Goal: Ask a question: Seek information or help from site administrators or community

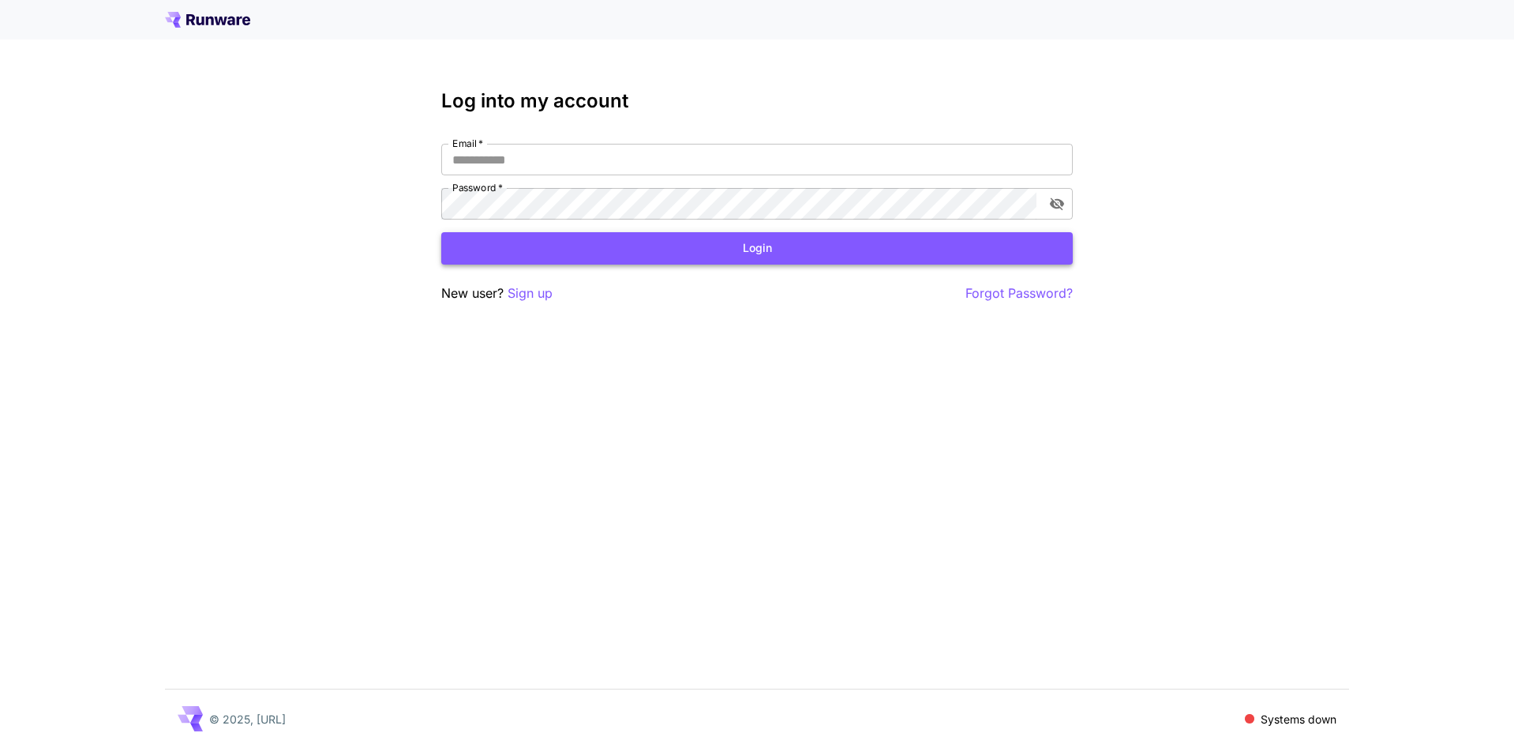
type input "**********"
click at [547, 242] on button "Login" at bounding box center [757, 248] width 632 height 32
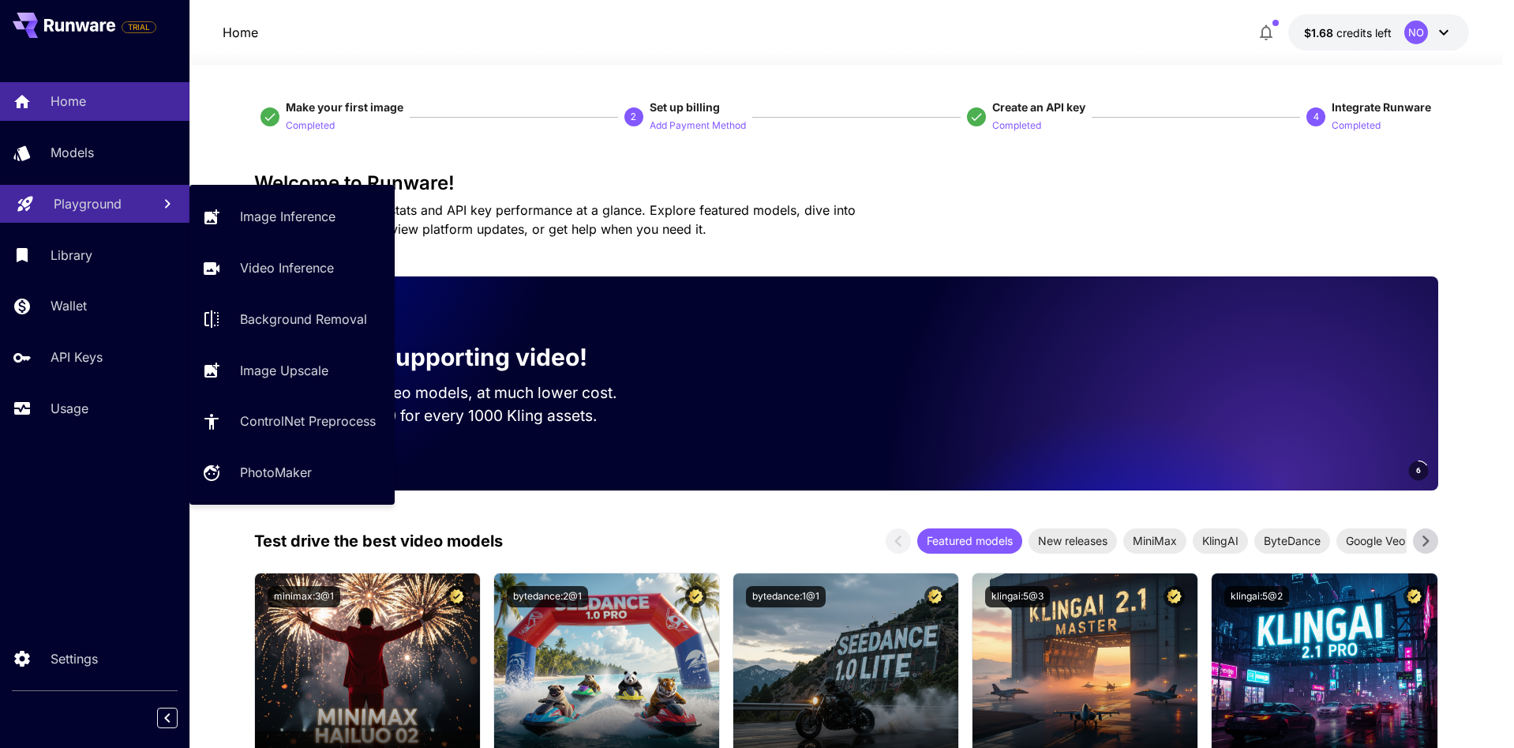
click at [84, 197] on p "Playground" at bounding box center [88, 203] width 68 height 19
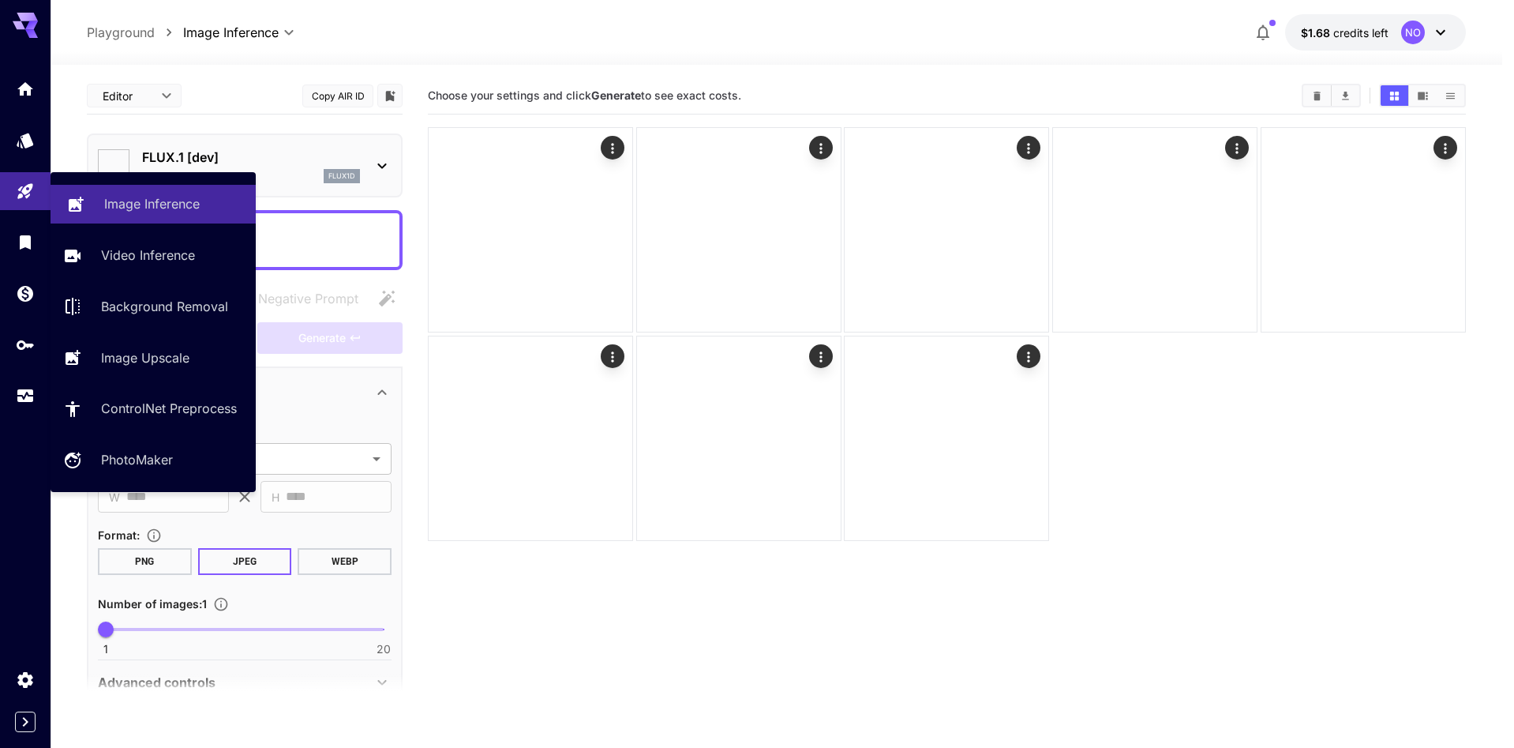
type input "**********"
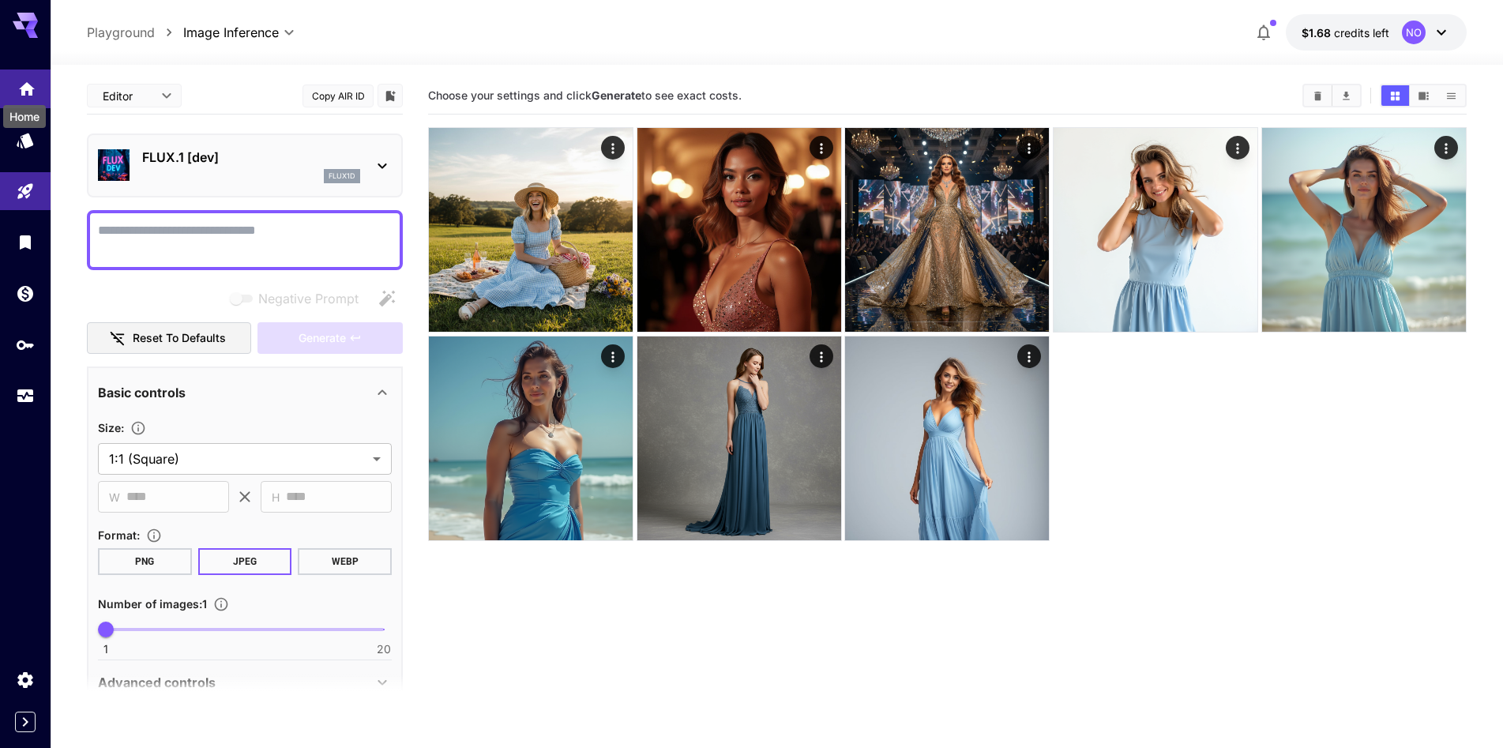
click at [19, 99] on div "Home" at bounding box center [25, 112] width 46 height 36
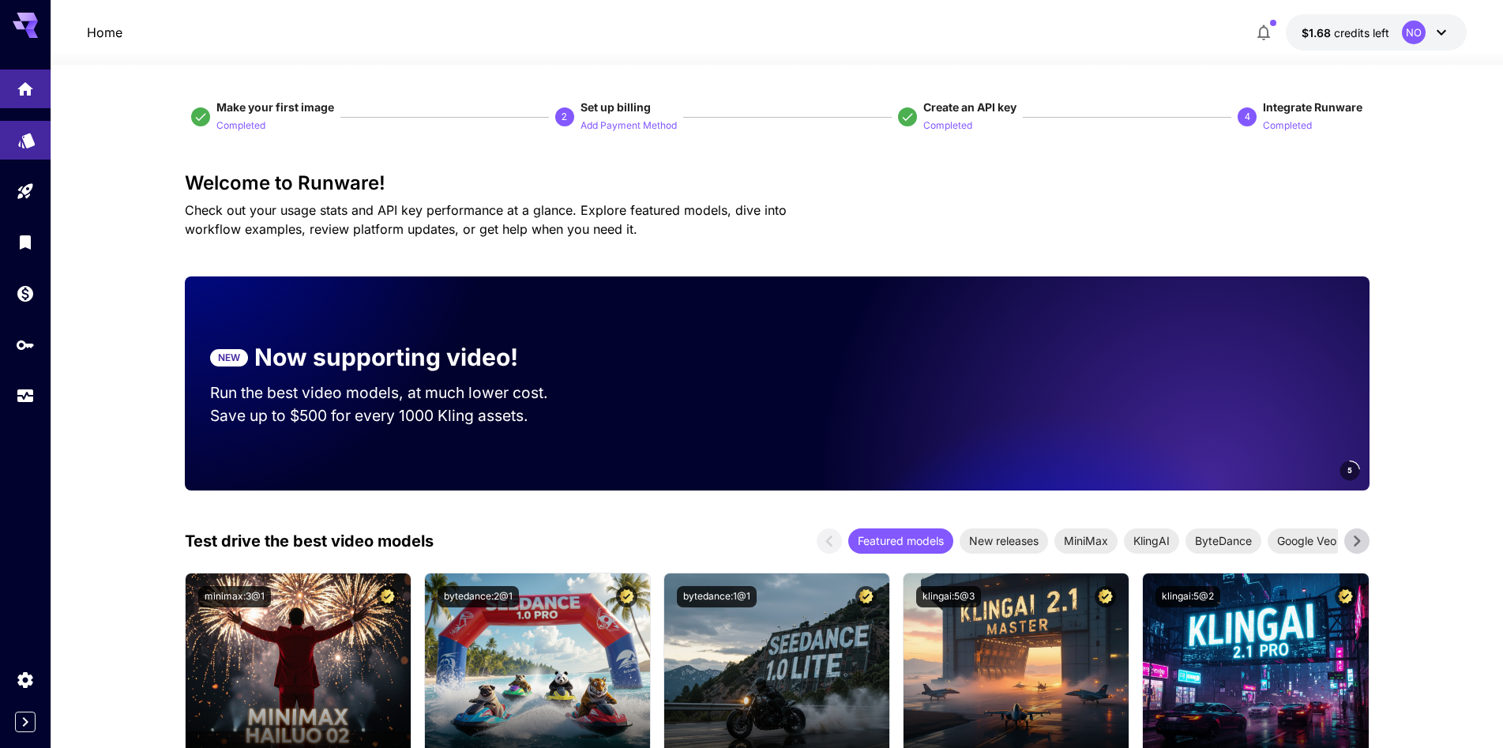
click at [18, 149] on link at bounding box center [25, 140] width 51 height 39
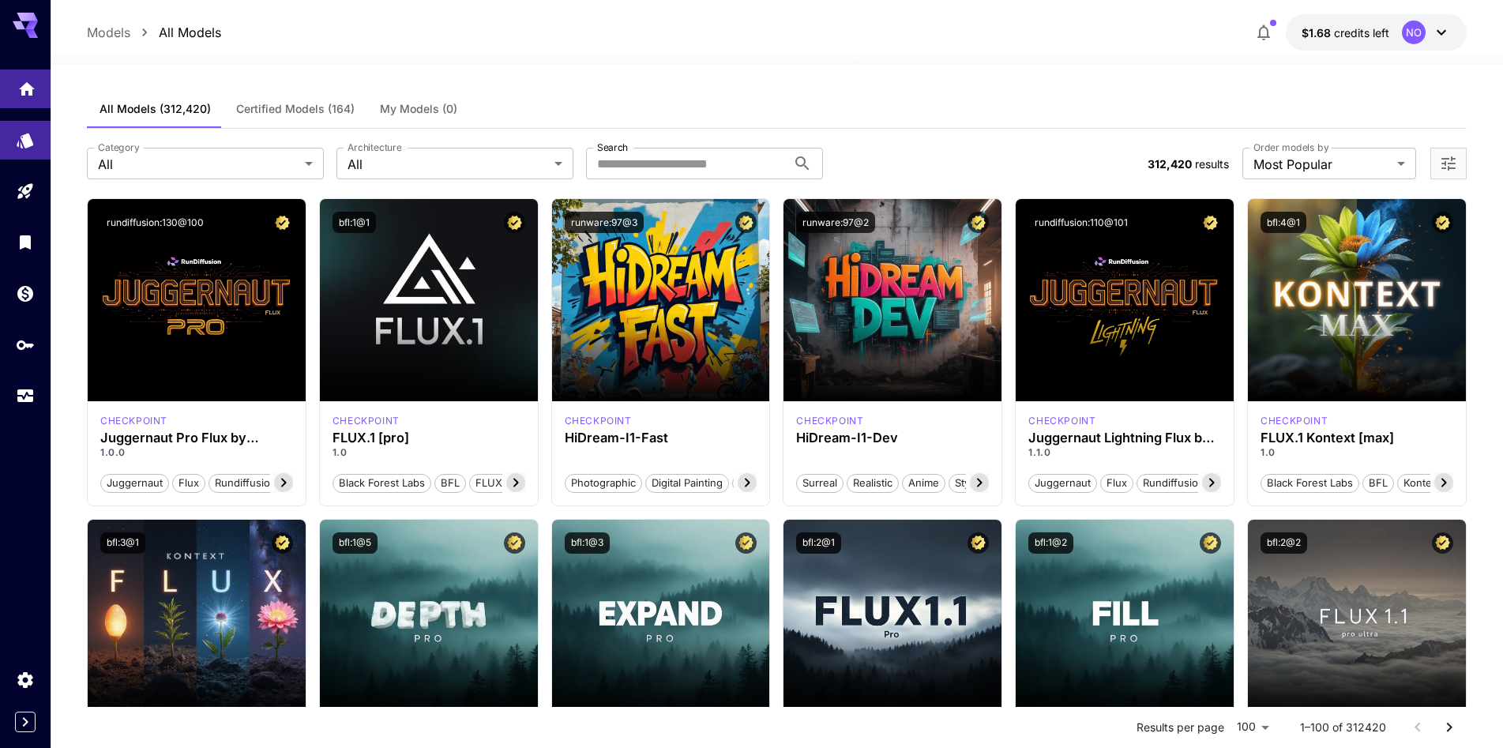
click at [29, 95] on link at bounding box center [25, 88] width 51 height 39
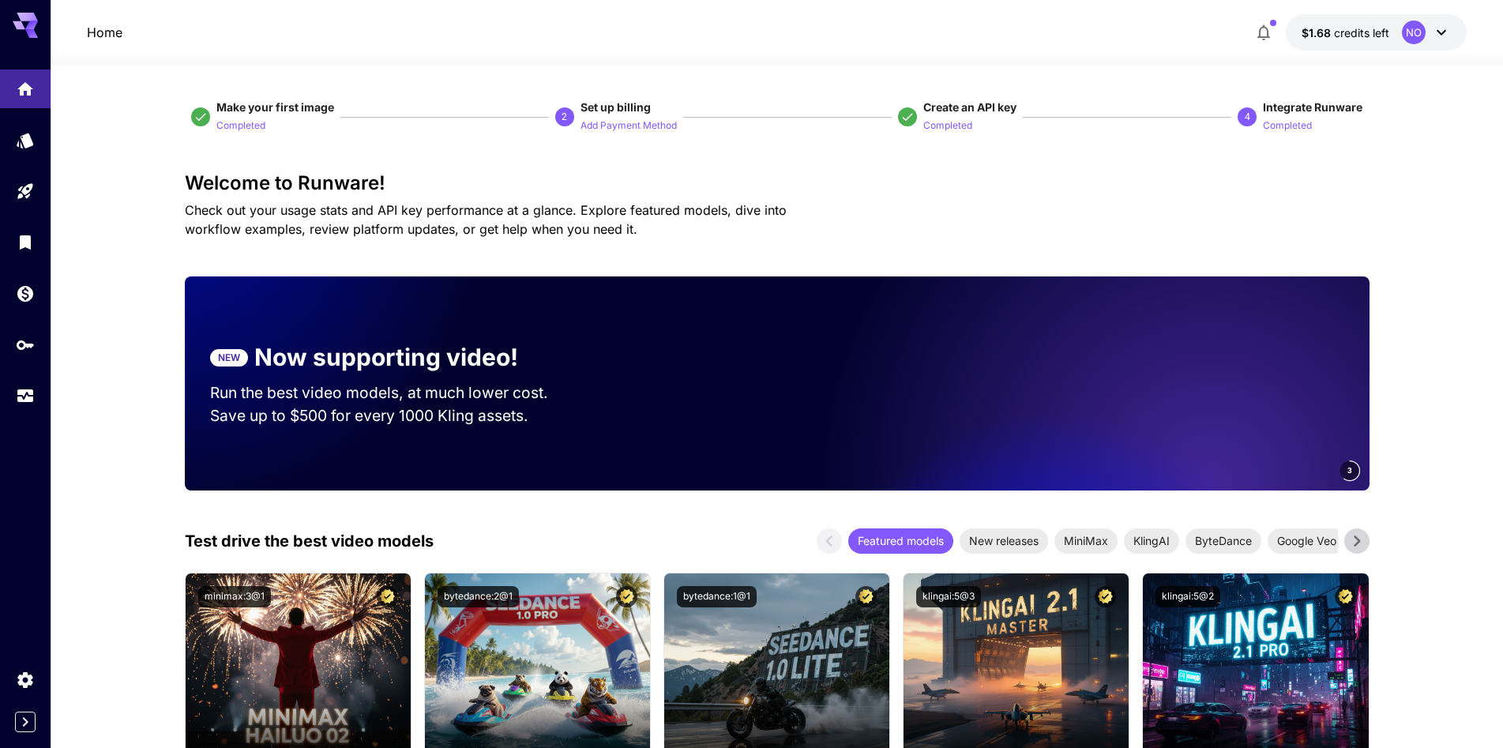
click at [12, 38] on div at bounding box center [25, 230] width 51 height 385
click at [20, 351] on div "API Keys" at bounding box center [31, 369] width 63 height 36
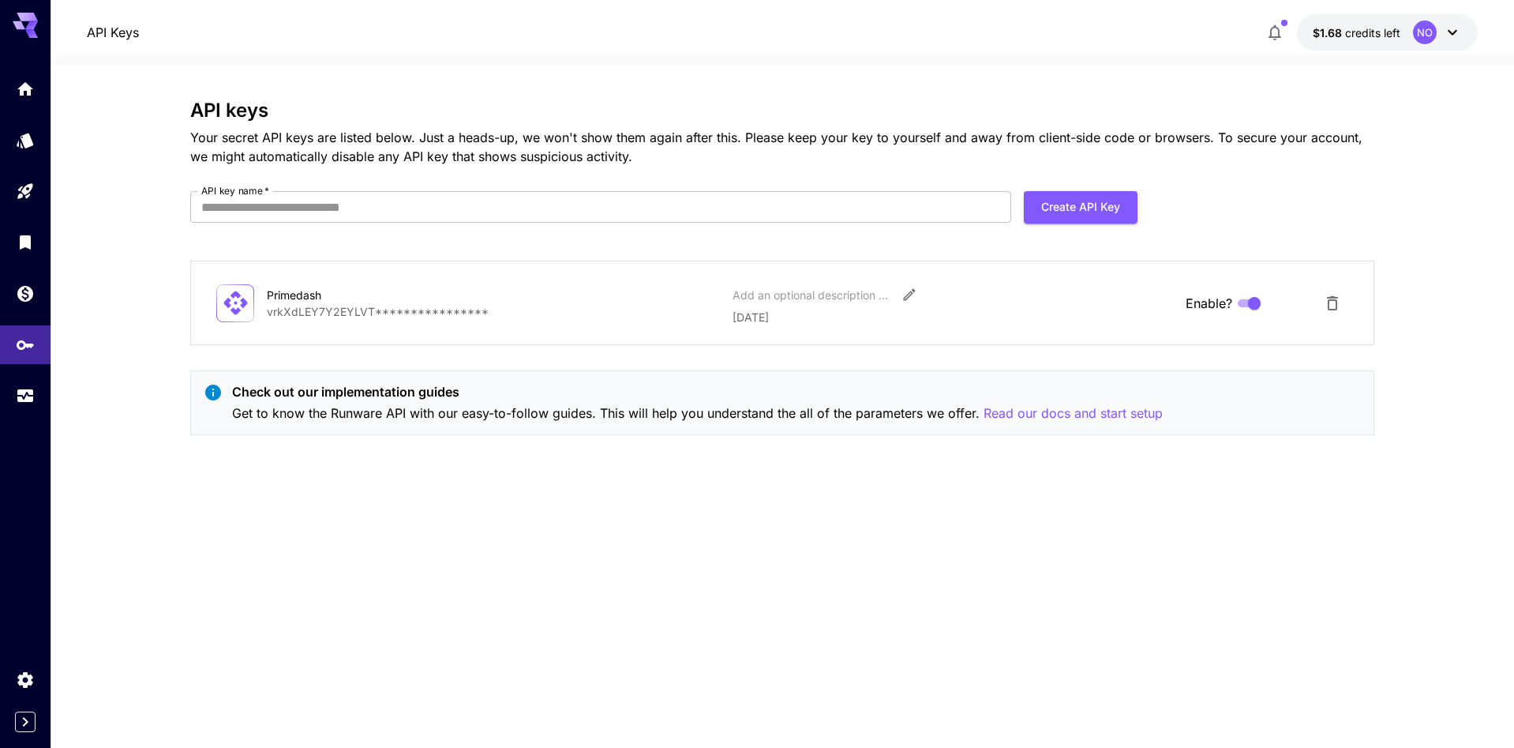
click at [33, 21] on icon at bounding box center [25, 21] width 25 height 17
click at [24, 82] on icon "Home" at bounding box center [27, 83] width 16 height 13
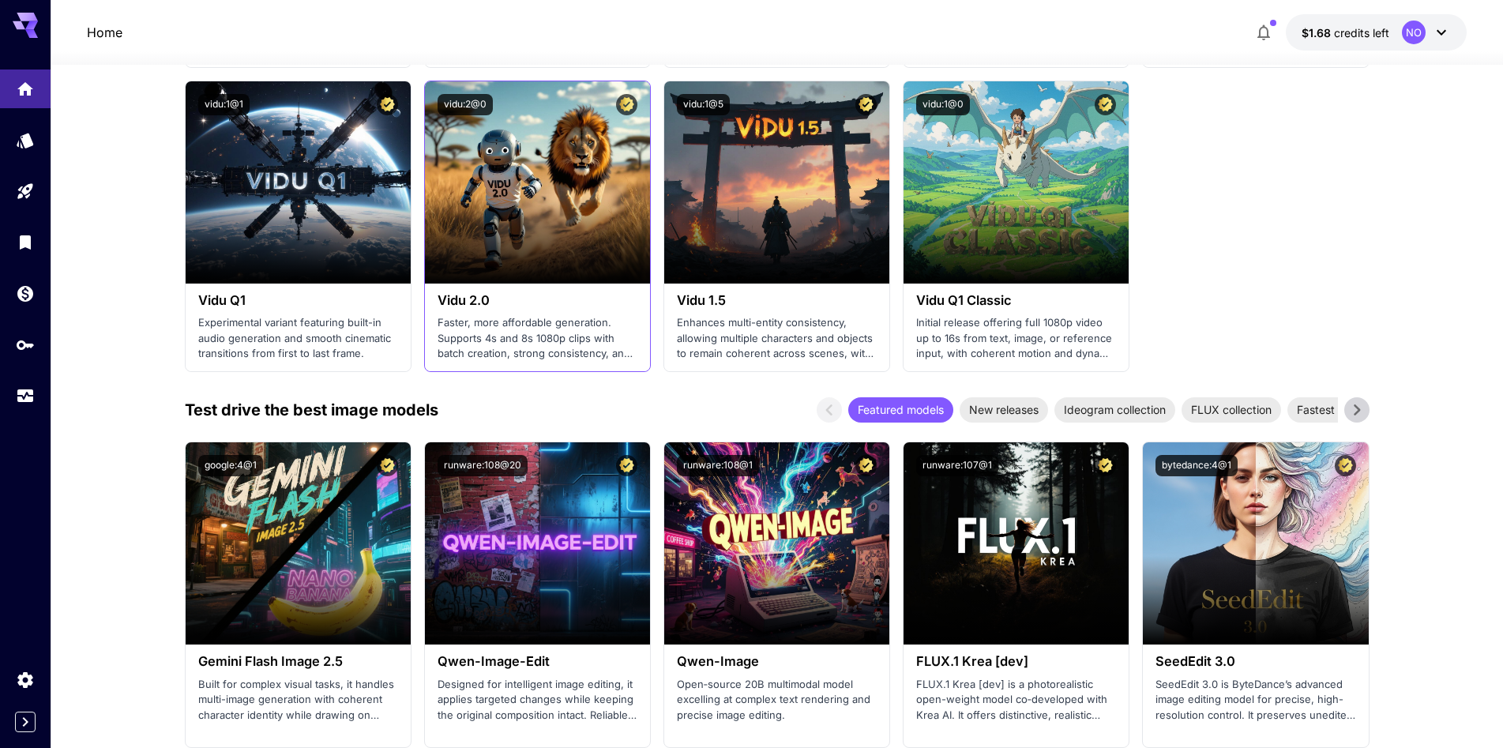
scroll to position [1421, 0]
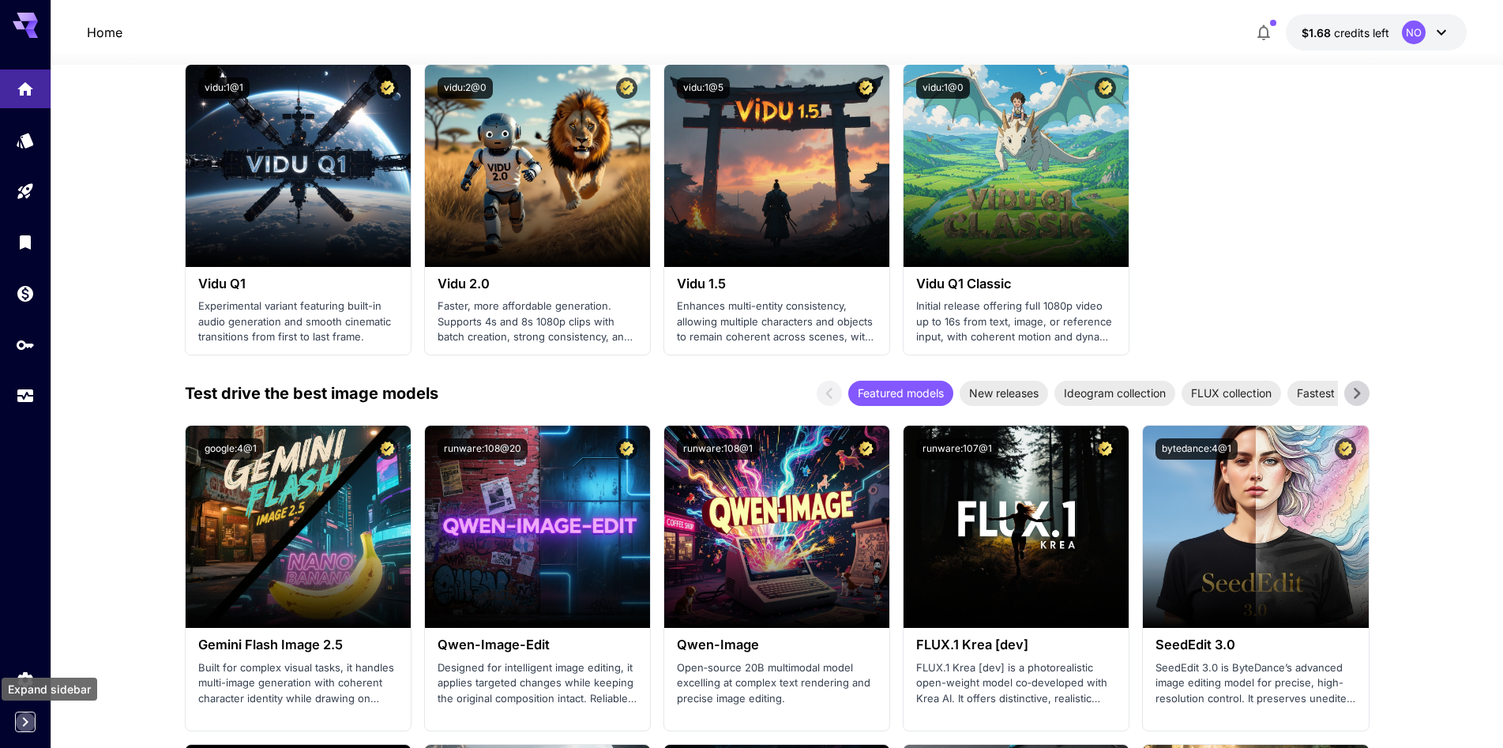
click at [15, 720] on button "Expand sidebar" at bounding box center [25, 721] width 21 height 21
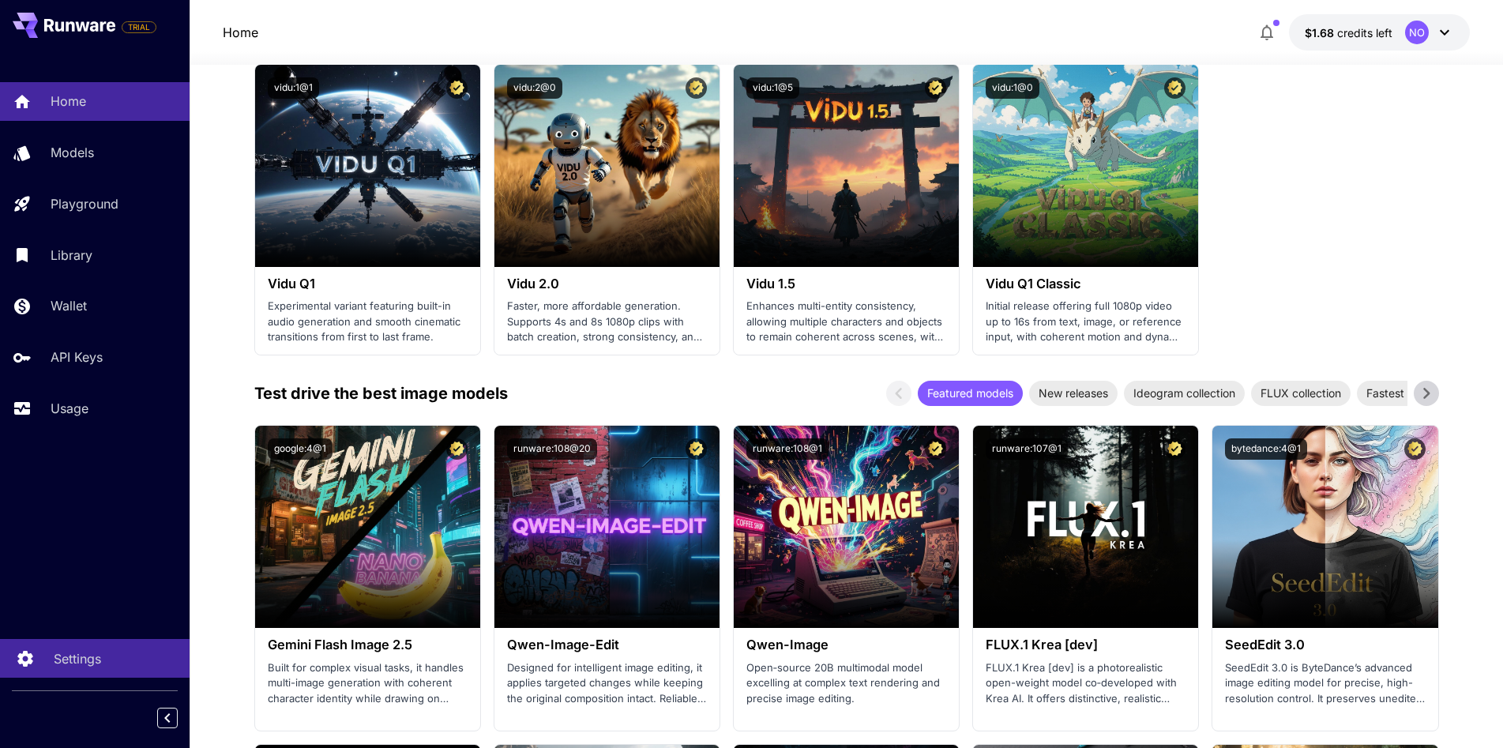
click at [78, 659] on p "Settings" at bounding box center [77, 658] width 47 height 19
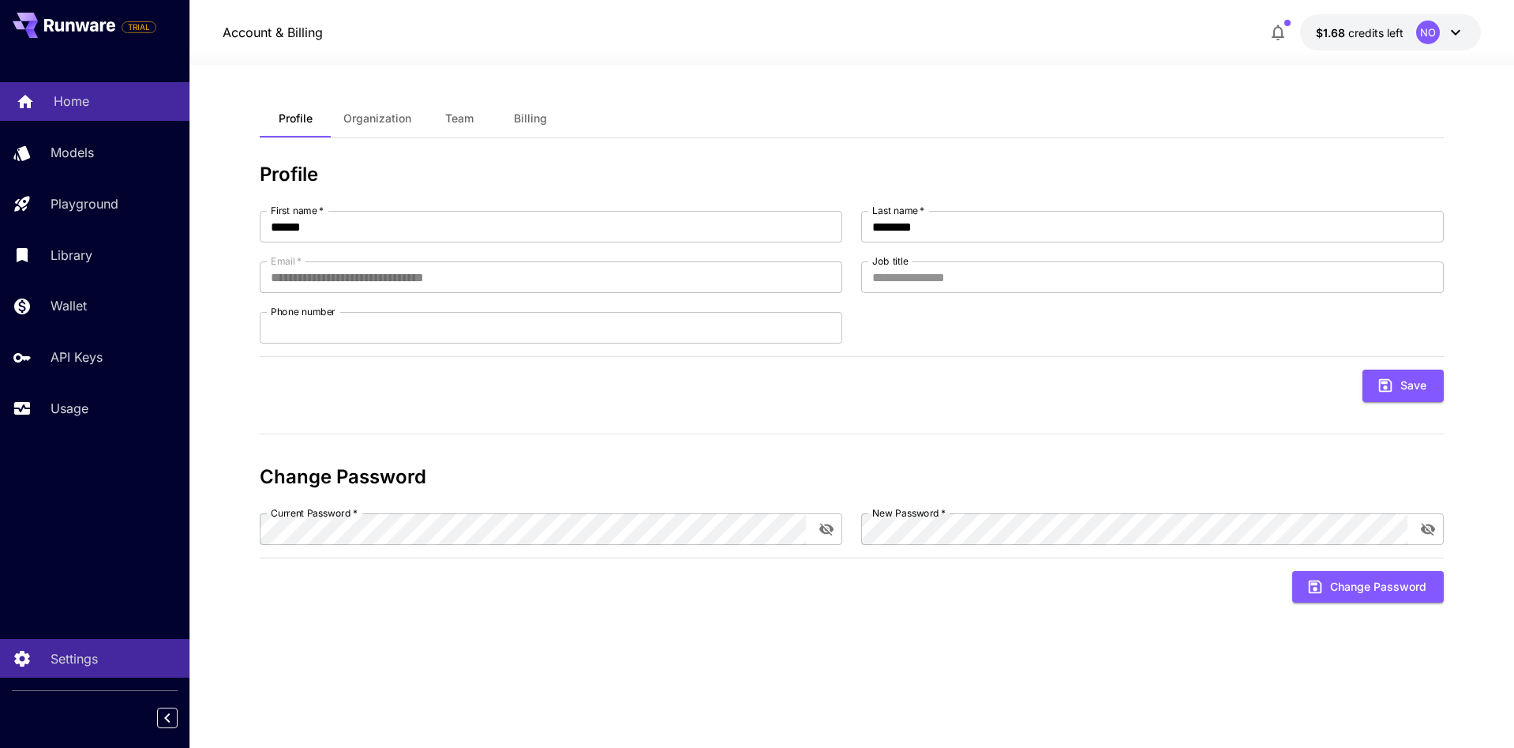
click at [105, 96] on div "Home" at bounding box center [115, 101] width 123 height 19
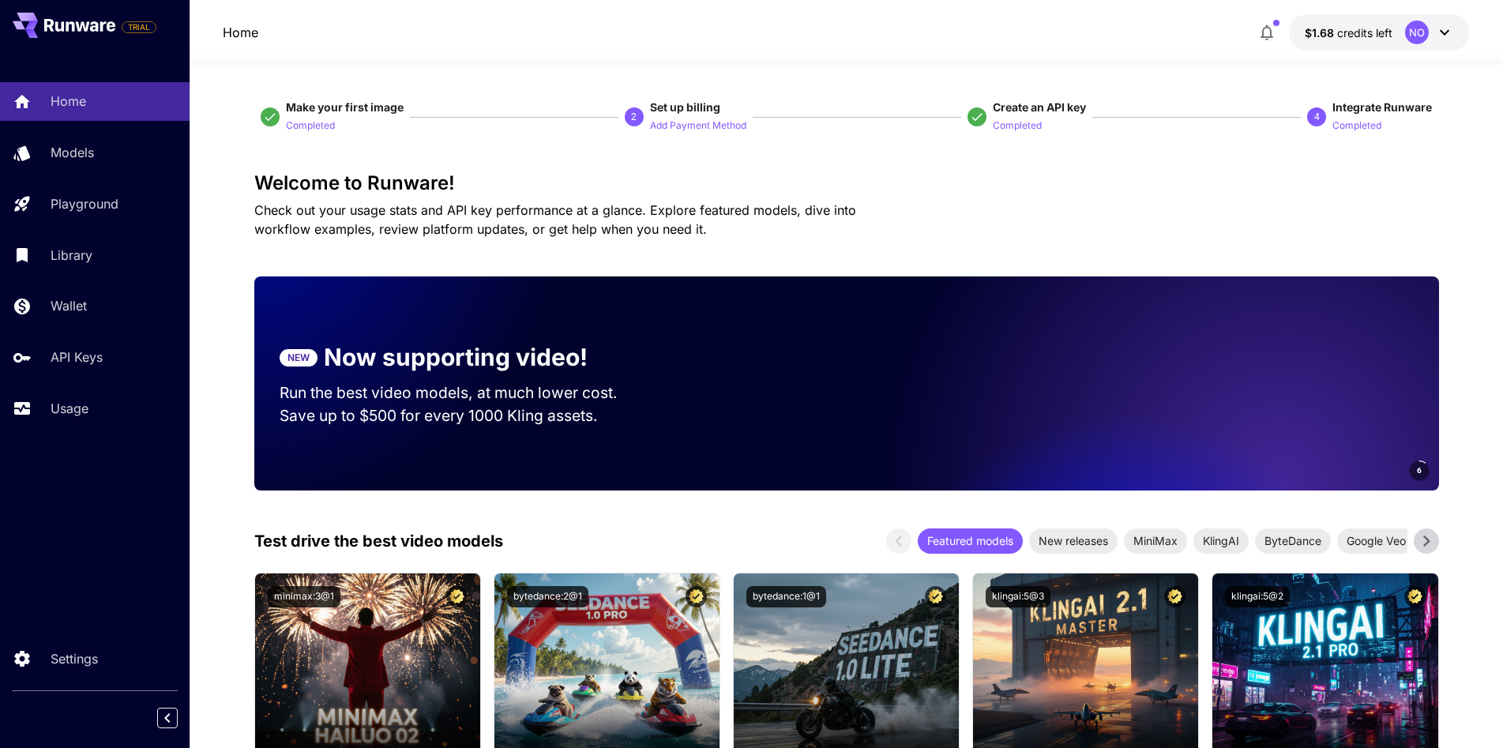
click at [1464, 29] on button "$1.68 credits left NO" at bounding box center [1379, 32] width 181 height 36
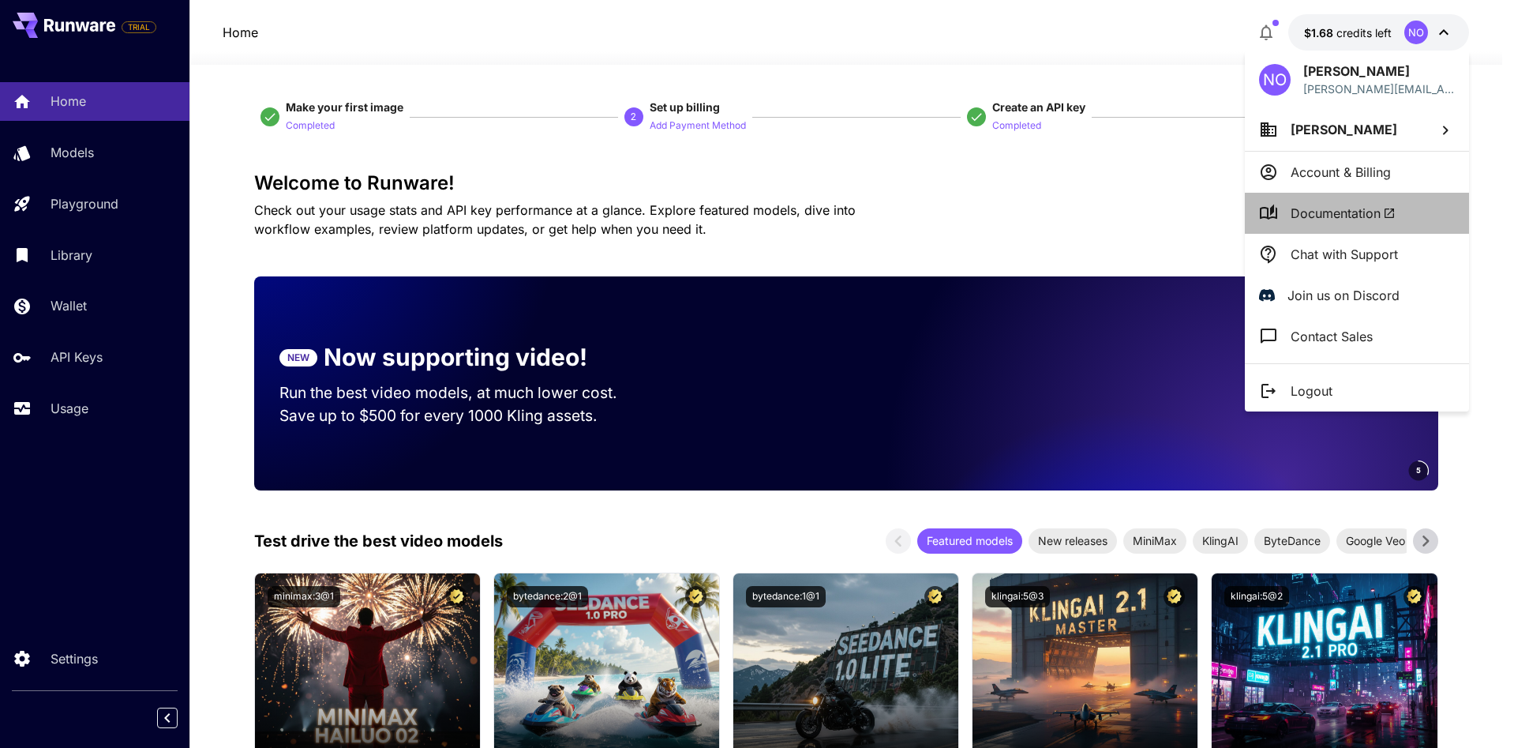
click at [1390, 215] on icon at bounding box center [1389, 213] width 13 height 13
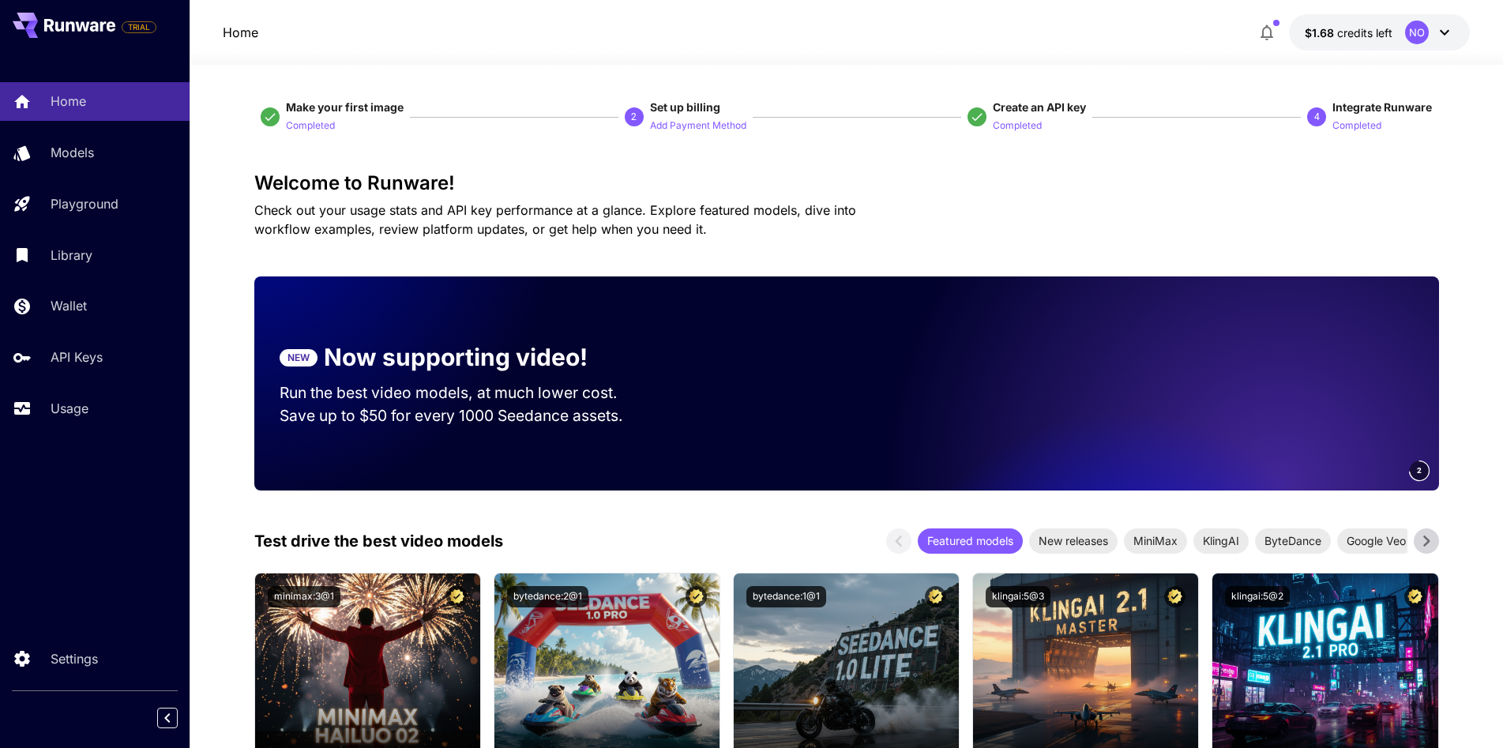
click at [1444, 29] on icon at bounding box center [1444, 32] width 19 height 19
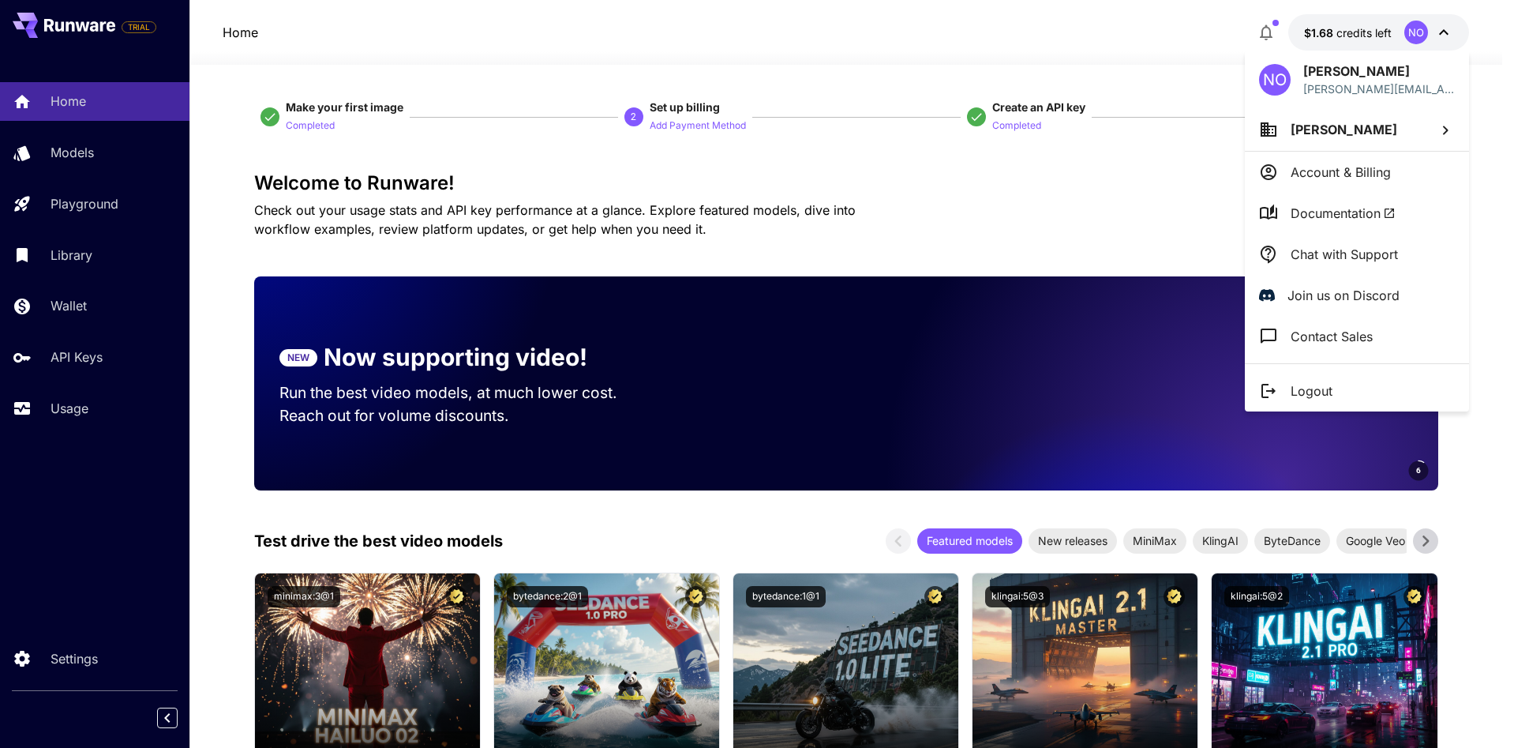
click at [1359, 266] on li "Chat with Support" at bounding box center [1357, 254] width 224 height 41
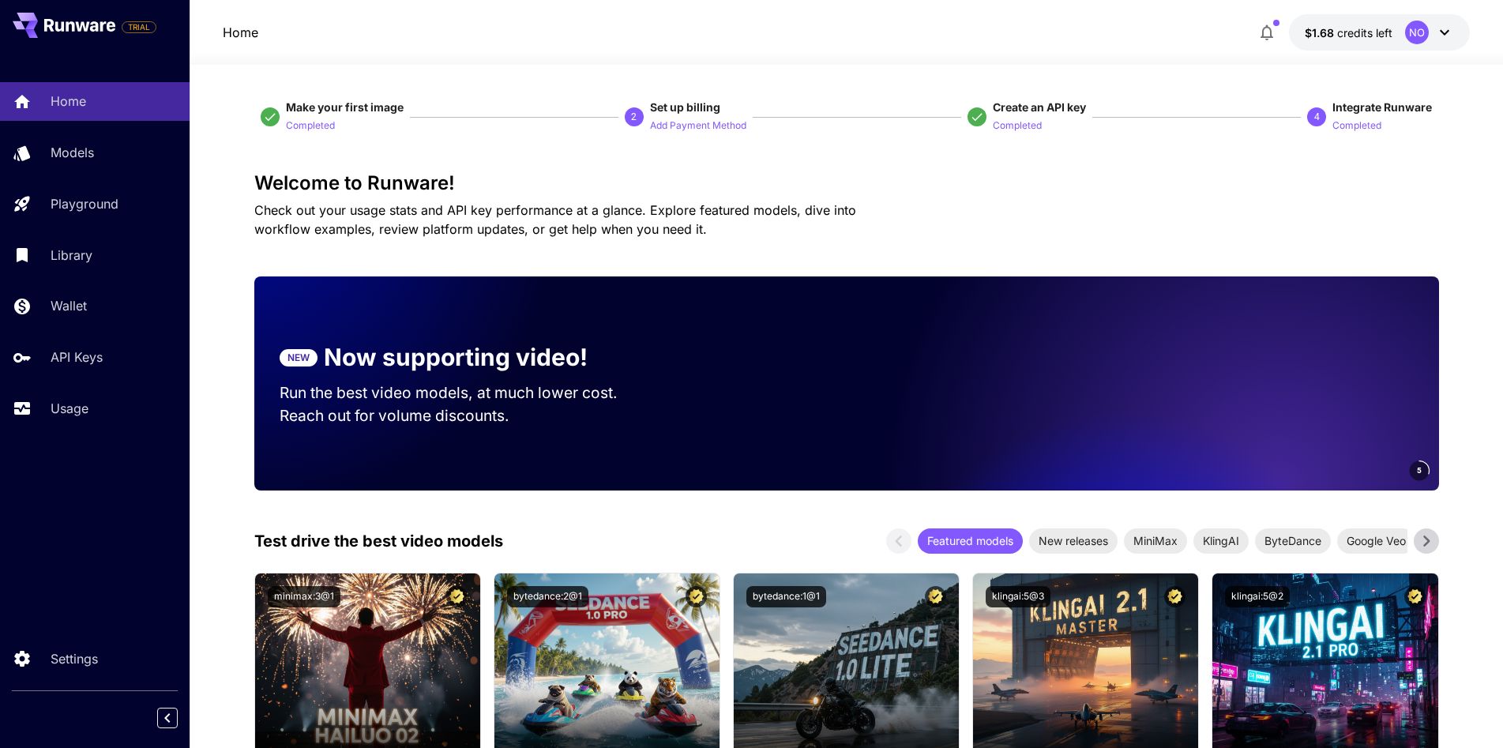
click at [1421, 33] on div "NO" at bounding box center [1417, 33] width 24 height 24
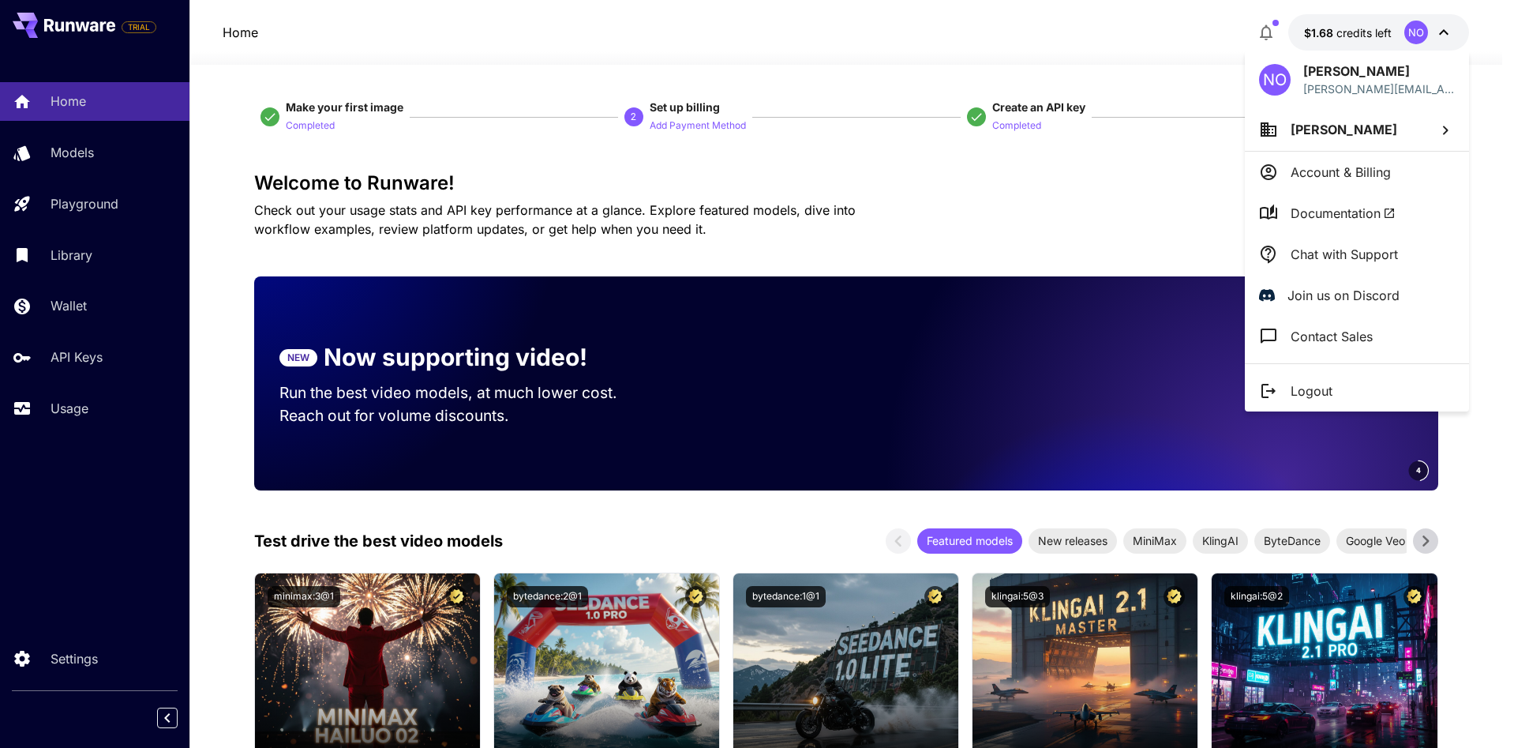
click at [1421, 32] on div at bounding box center [757, 374] width 1514 height 748
